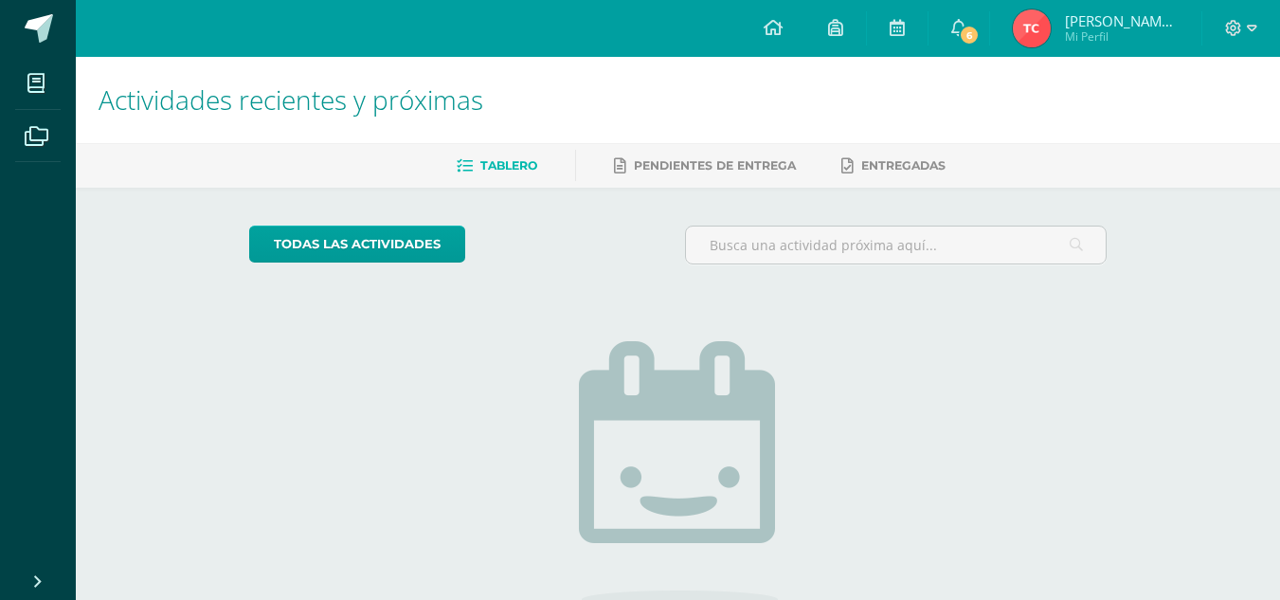
click at [1040, 33] on img at bounding box center [1032, 28] width 38 height 38
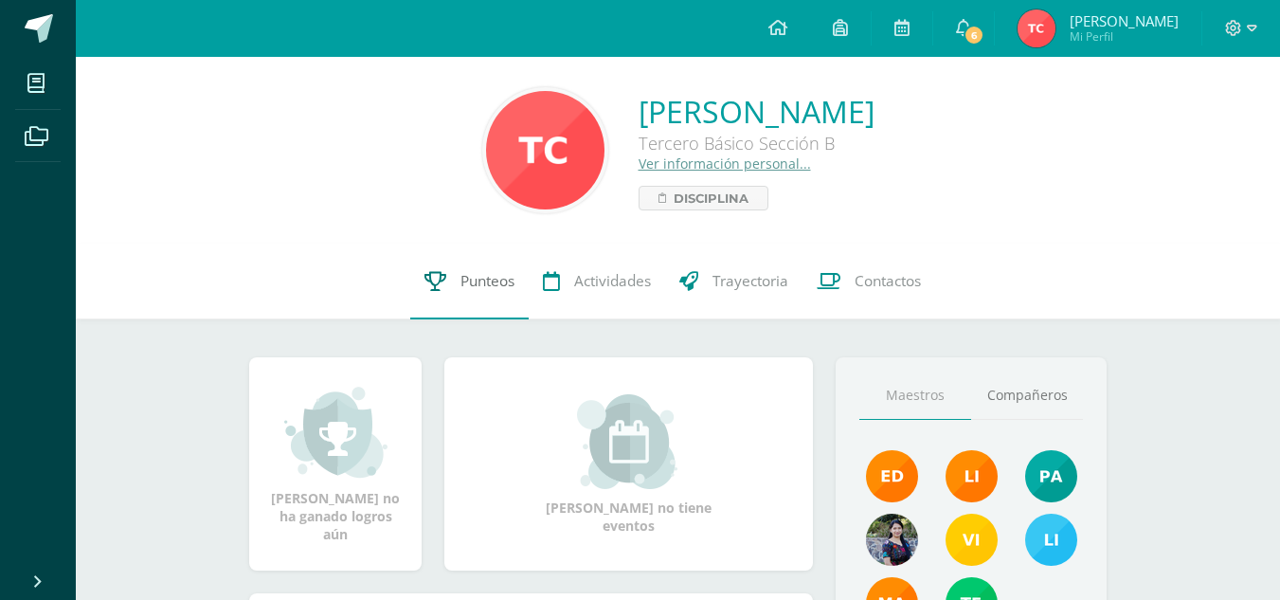
click at [457, 279] on link "Punteos" at bounding box center [469, 281] width 118 height 76
